Goal: Task Accomplishment & Management: Manage account settings

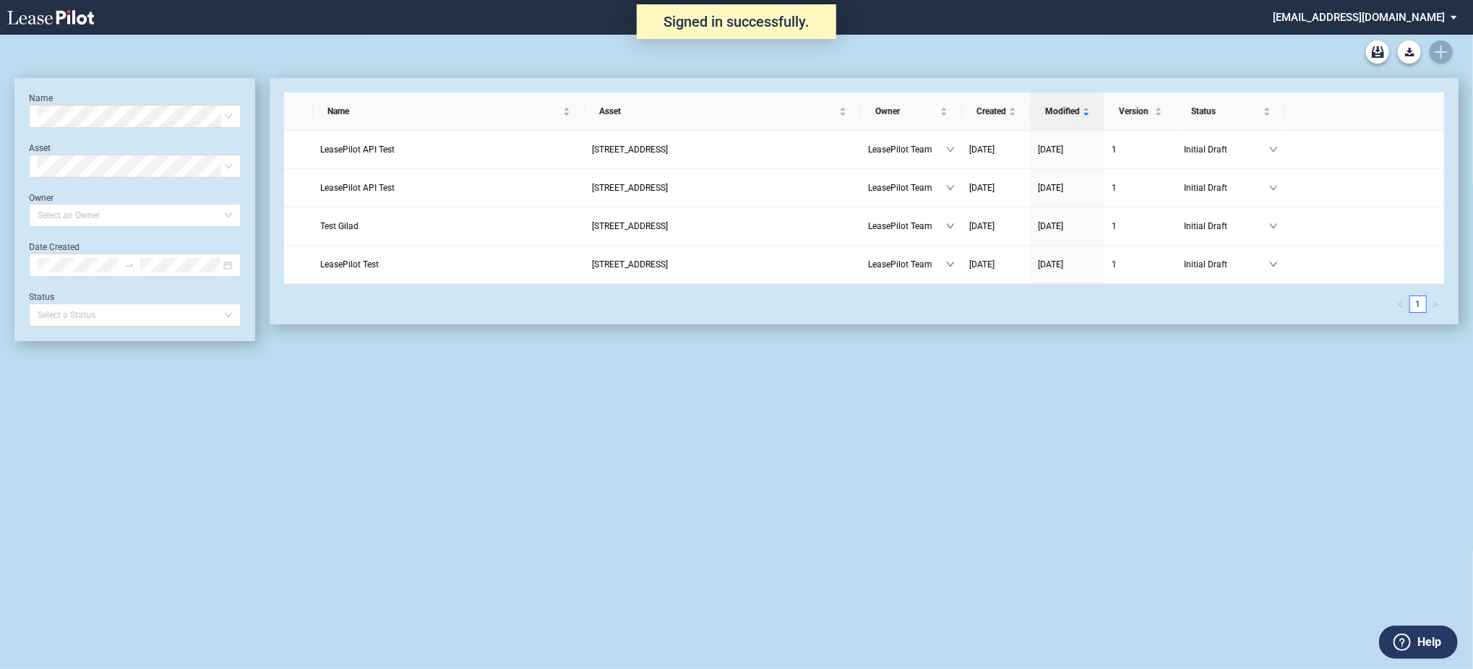
click at [1378, 7] on md-select "admin@leasepilot.co Change Password 2-Factor Authentication Admin Area Form Man…" at bounding box center [1370, 16] width 198 height 33
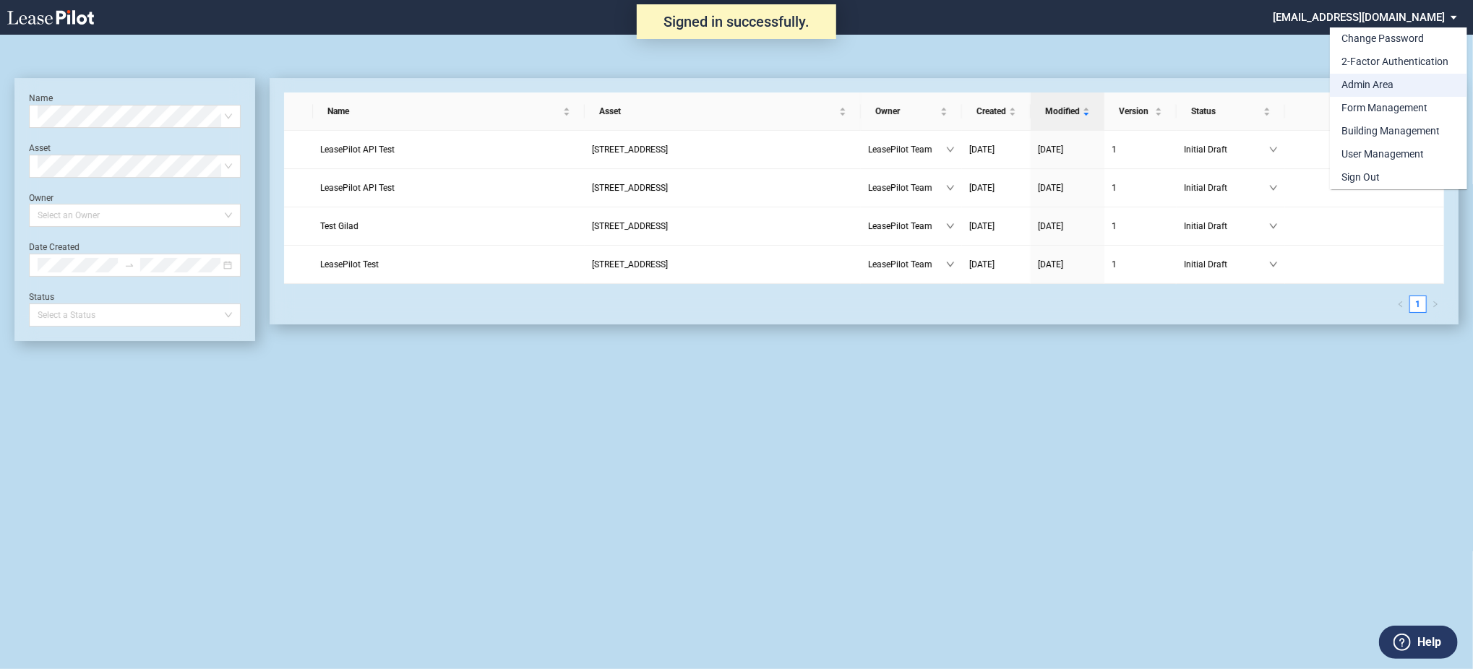
click at [1357, 82] on div "Admin Area" at bounding box center [1367, 85] width 52 height 14
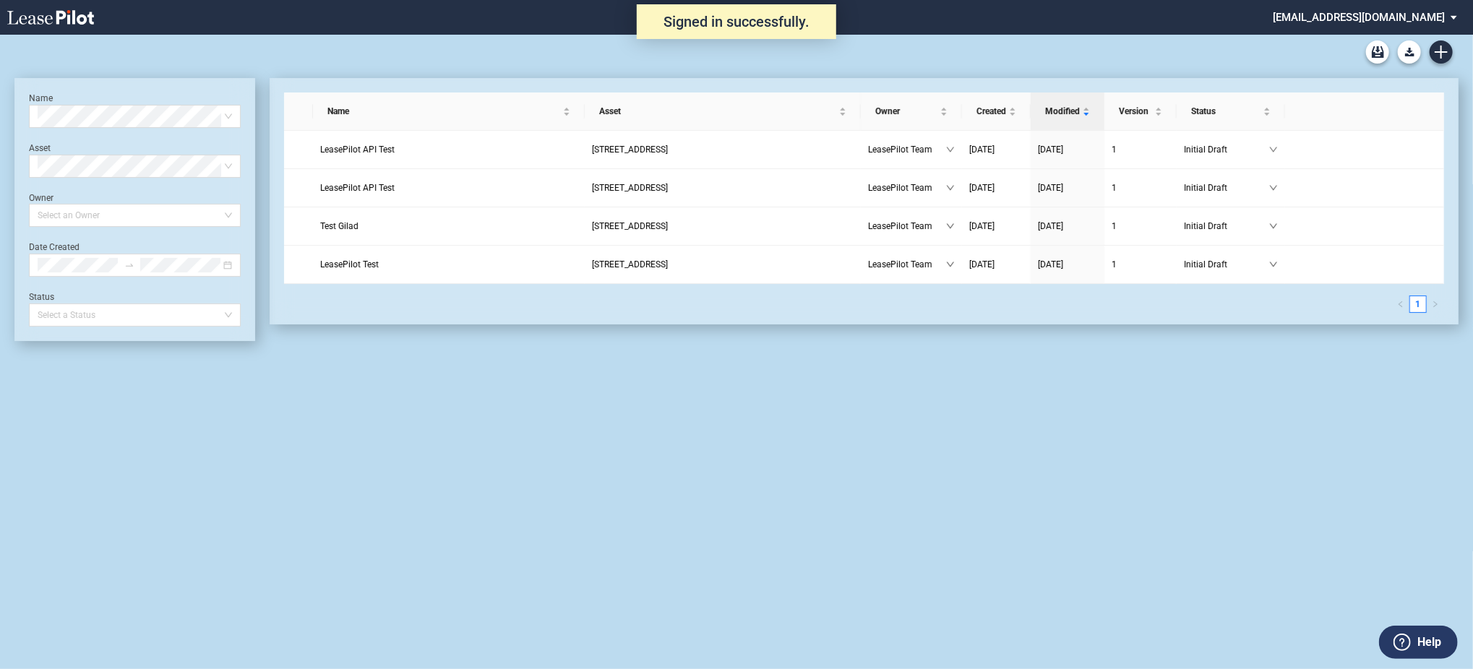
scroll to position [35, 0]
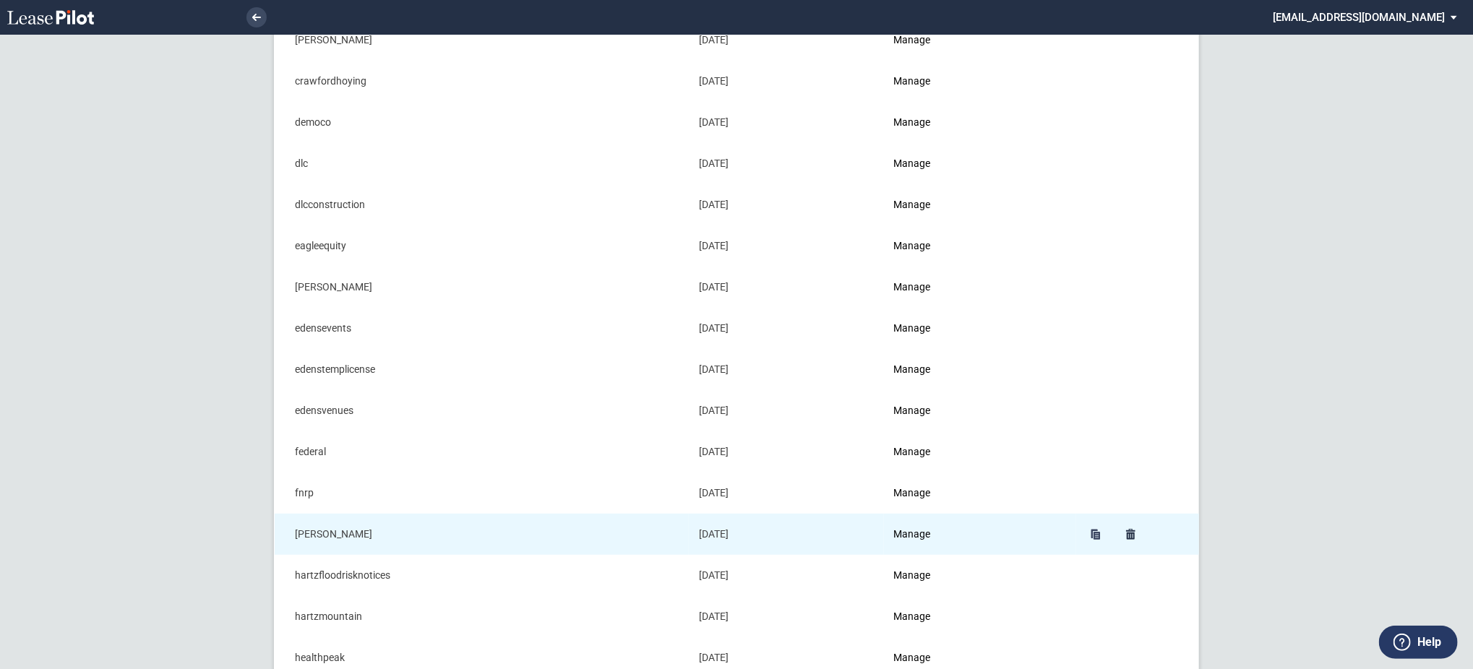
scroll to position [385, 0]
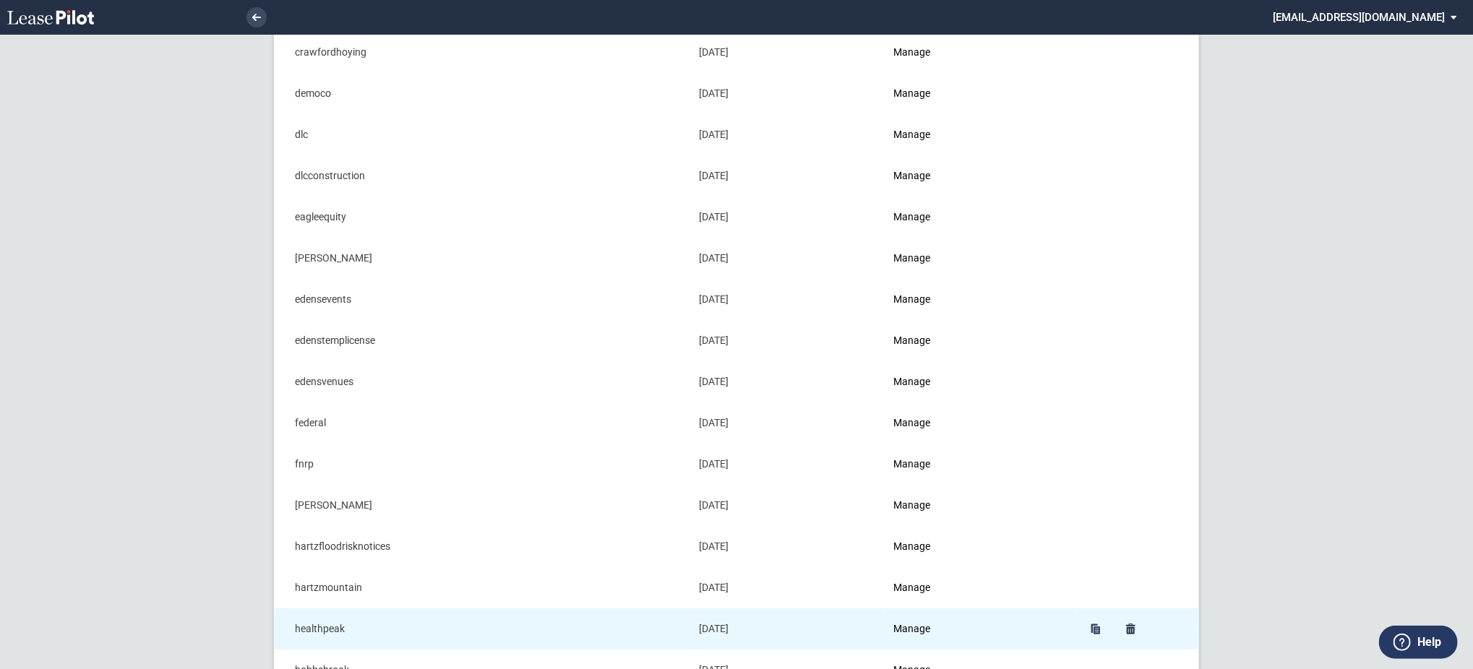
click at [909, 622] on td "Manage" at bounding box center [980, 629] width 192 height 41
click at [914, 623] on link "Manage" at bounding box center [912, 629] width 37 height 12
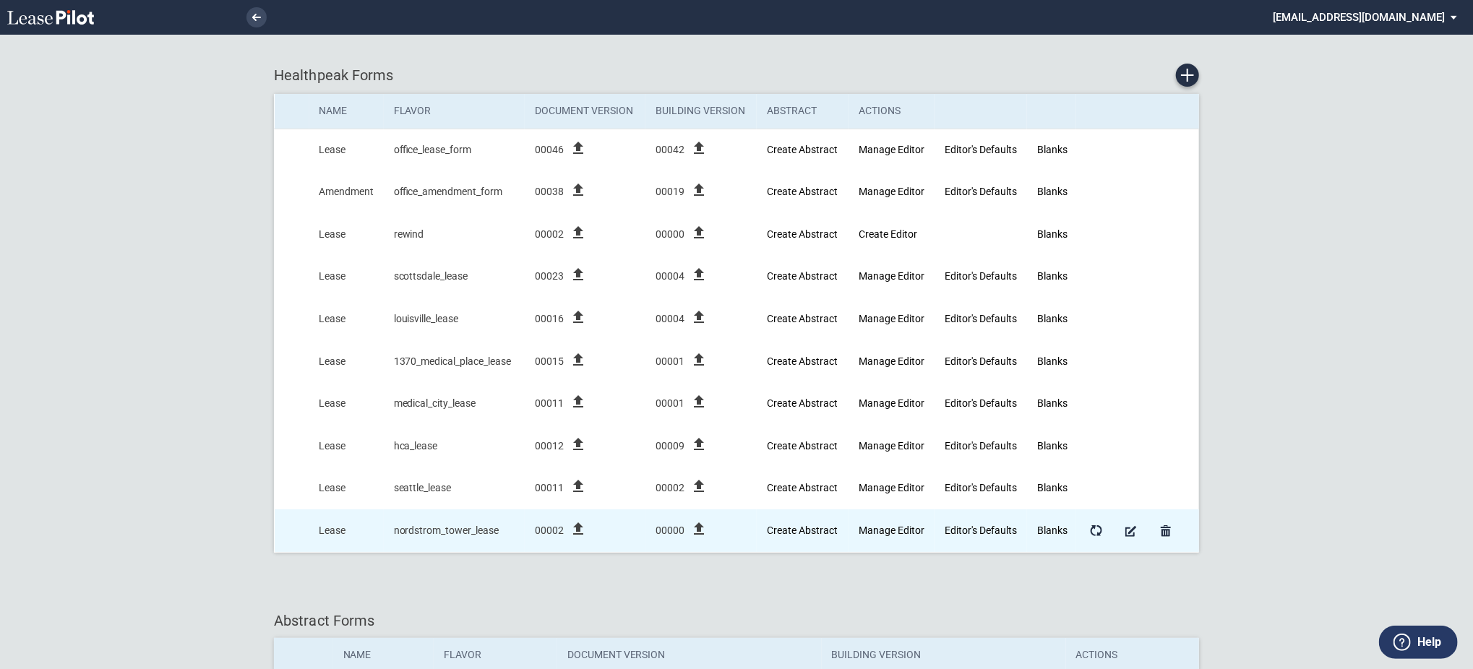
click at [700, 529] on icon "file_upload" at bounding box center [698, 528] width 17 height 17
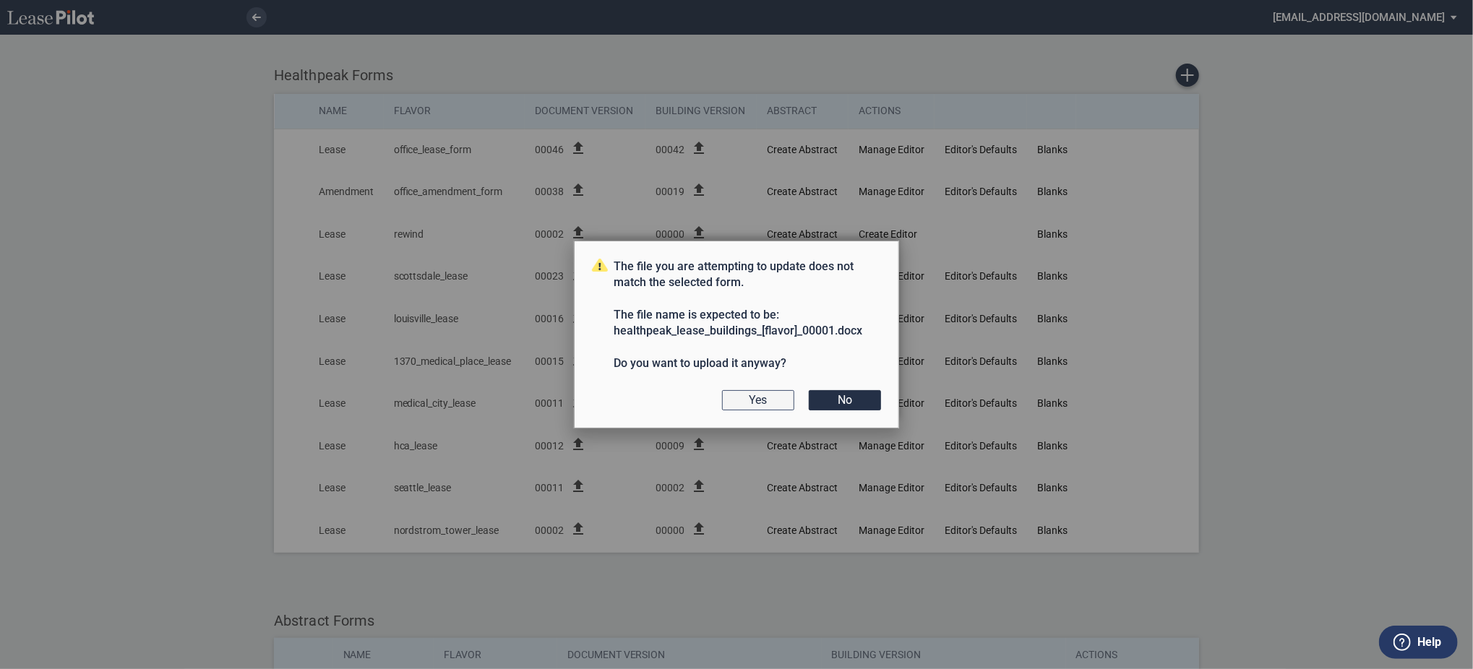
click at [768, 393] on button "Yes" at bounding box center [758, 400] width 72 height 20
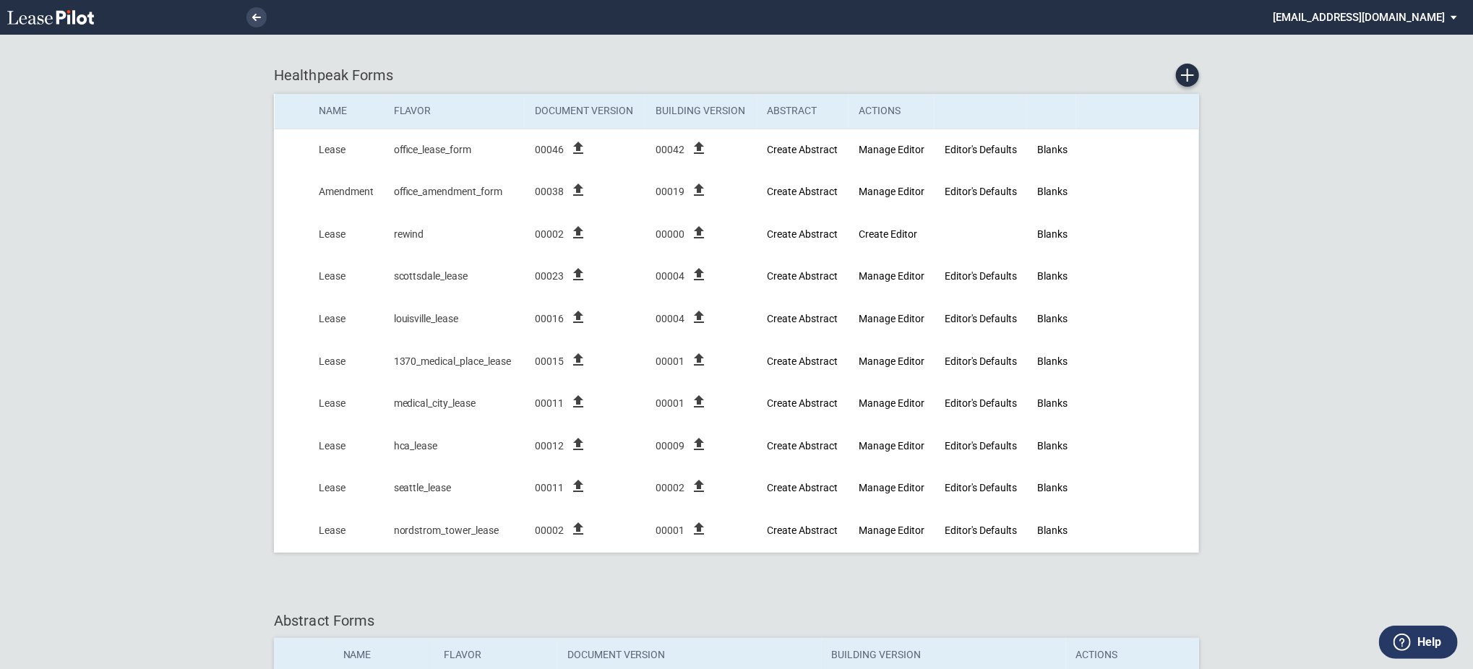
click at [1401, 20] on md-select "[EMAIL_ADDRESS][DOMAIN_NAME] Change Password 2-Factor Authentication Admin Area…" at bounding box center [1370, 16] width 198 height 33
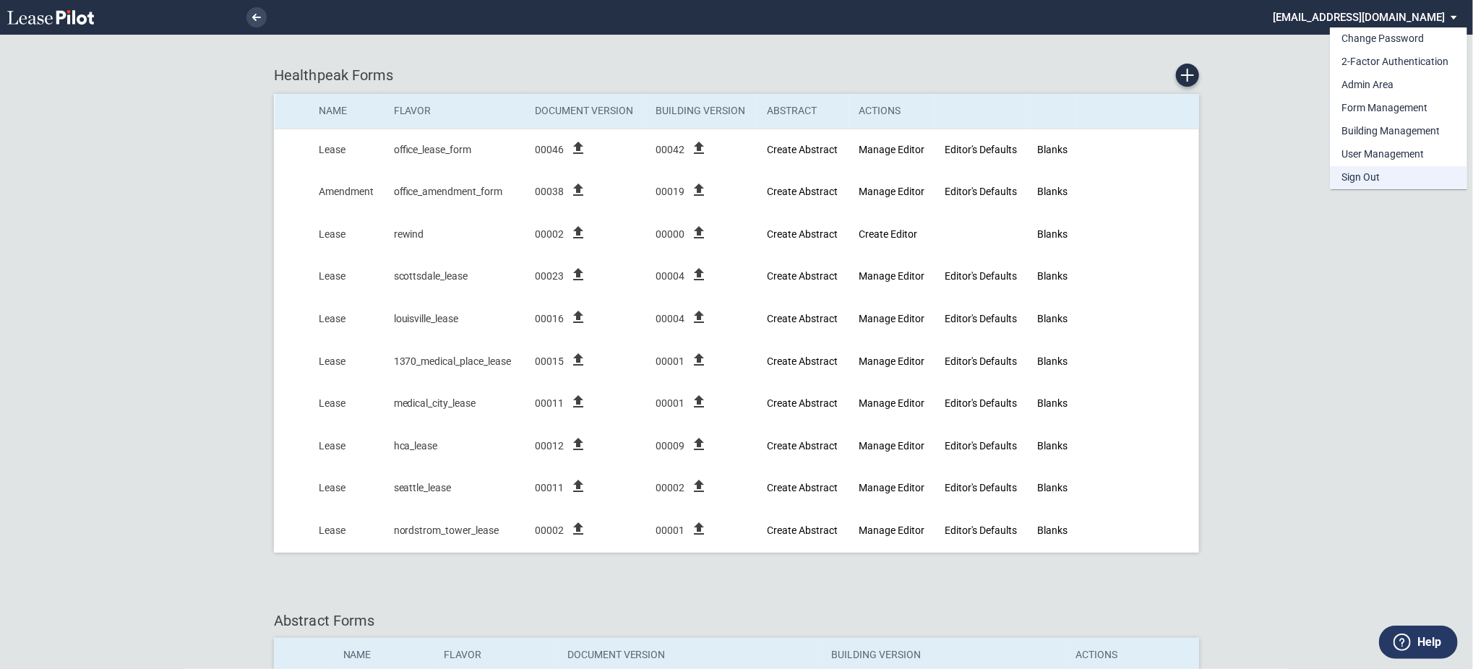
click at [1353, 168] on md-option "Sign Out" at bounding box center [1398, 177] width 137 height 23
